Goal: Transaction & Acquisition: Purchase product/service

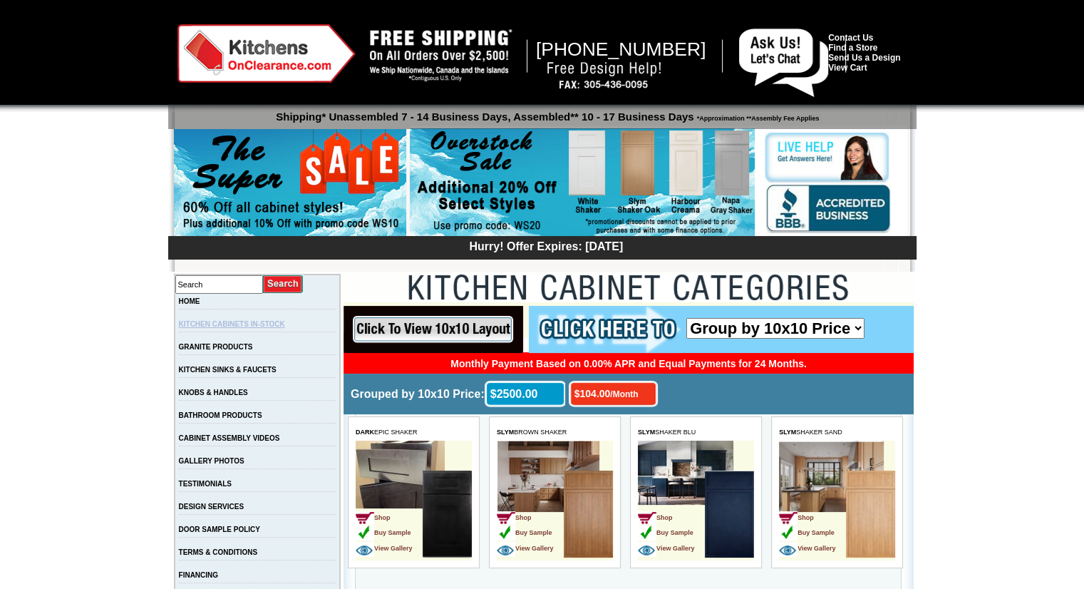
click at [285, 325] on link "KITCHEN CABINETS IN-STOCK" at bounding box center [232, 324] width 106 height 8
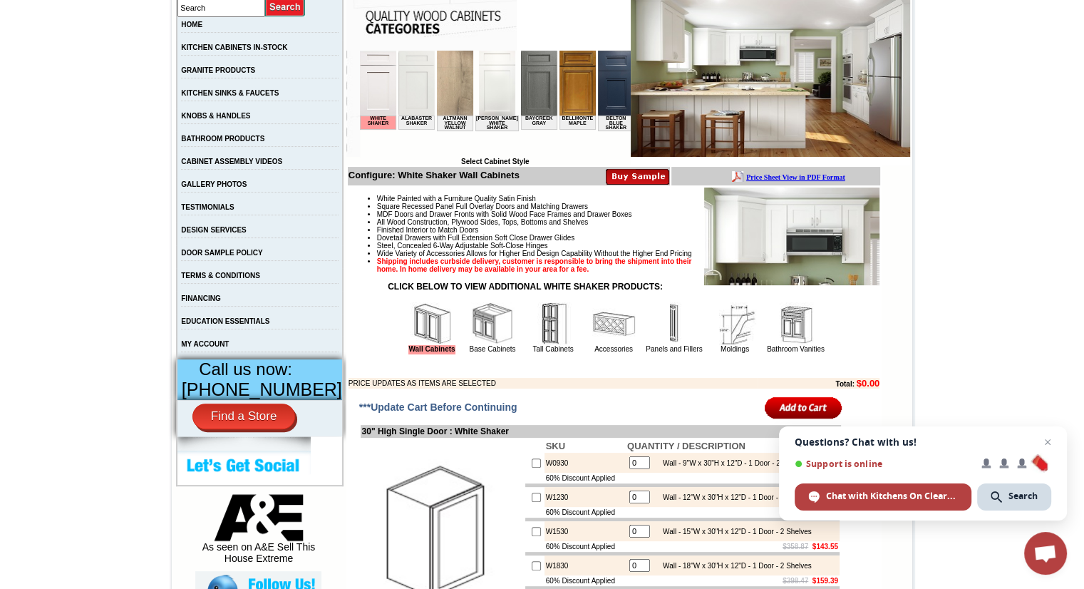
scroll to position [275, 0]
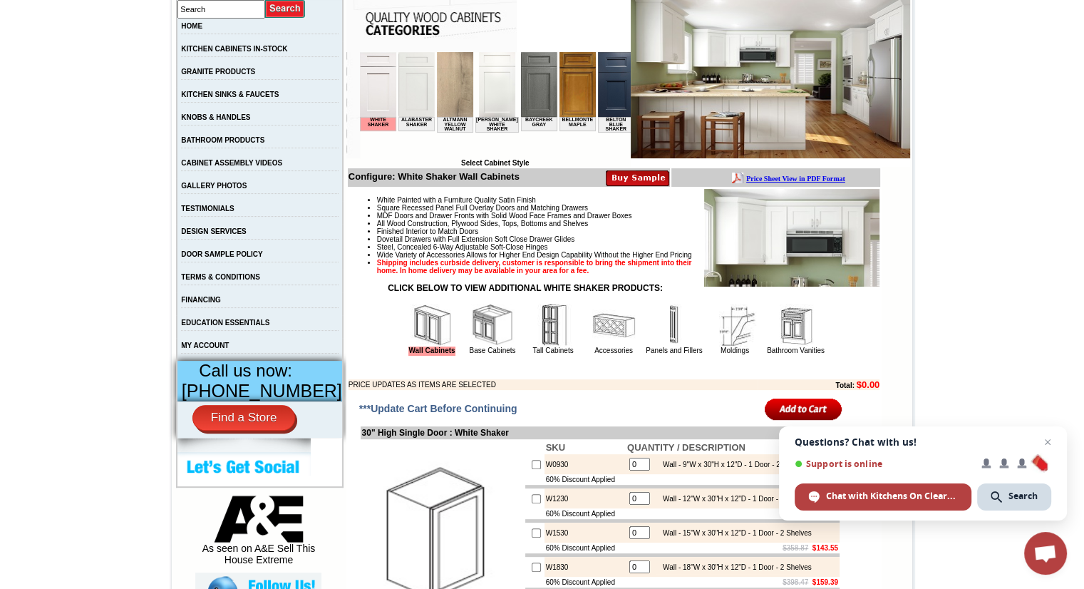
click at [472, 343] on img at bounding box center [492, 325] width 43 height 43
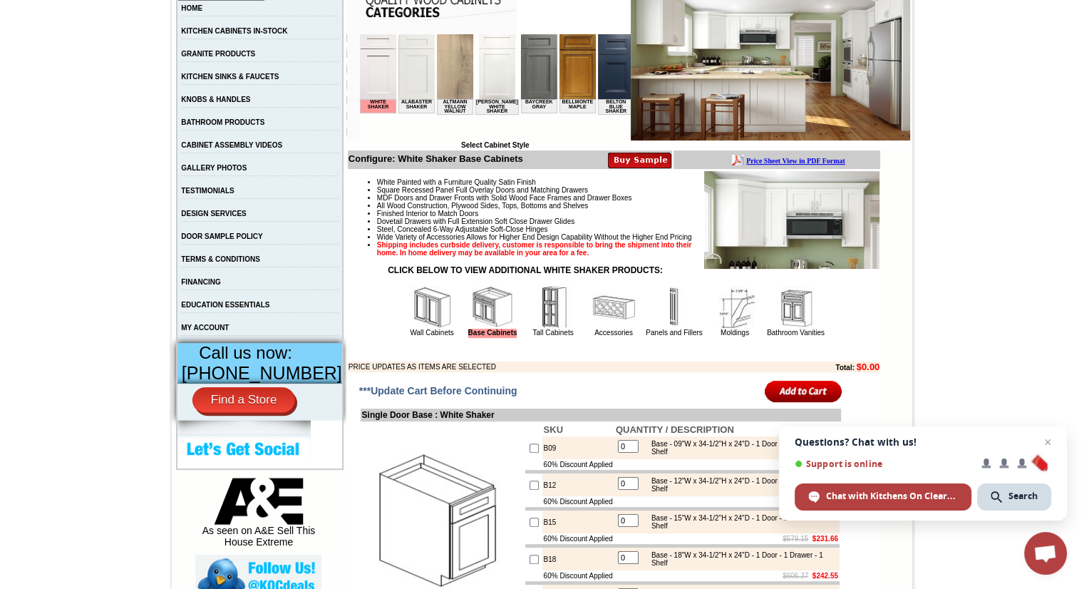
scroll to position [294, 0]
click at [597, 316] on img at bounding box center [613, 306] width 43 height 43
